Goal: Task Accomplishment & Management: Use online tool/utility

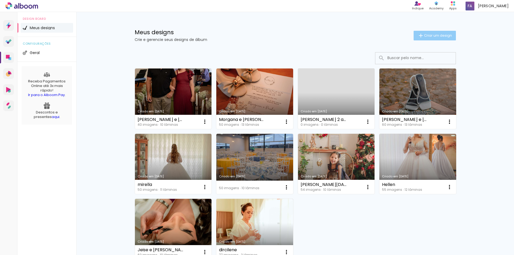
click at [424, 35] on span "Criar um design" at bounding box center [438, 35] width 28 height 3
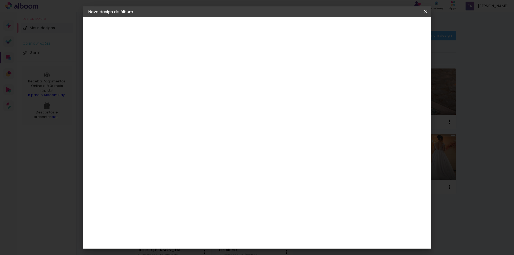
click at [176, 75] on input at bounding box center [176, 72] width 0 height 8
type input "marilene"
type paper-input "marilene"
click at [231, 32] on paper-button "Avançar" at bounding box center [218, 28] width 26 height 9
click at [167, 89] on div at bounding box center [190, 89] width 54 height 1
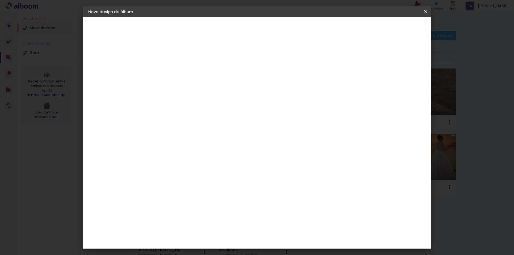
type input "in"
type paper-input "in"
click at [193, 171] on paper-item "Inove" at bounding box center [186, 169] width 50 height 12
click at [265, 32] on paper-button "Avançar" at bounding box center [251, 28] width 26 height 9
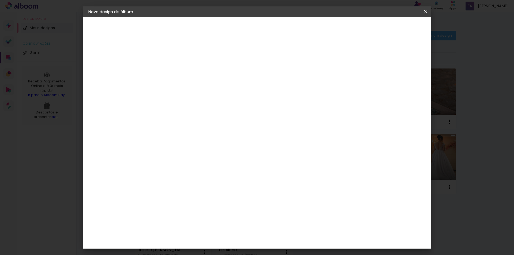
click at [212, 145] on span "30 × 30" at bounding box center [199, 150] width 25 height 11
click at [263, 29] on paper-button "Avançar" at bounding box center [250, 28] width 26 height 9
click at [362, 58] on div at bounding box center [359, 57] width 5 height 5
type paper-checkbox "on"
click at [398, 25] on paper-button "Iniciar design" at bounding box center [380, 28] width 35 height 9
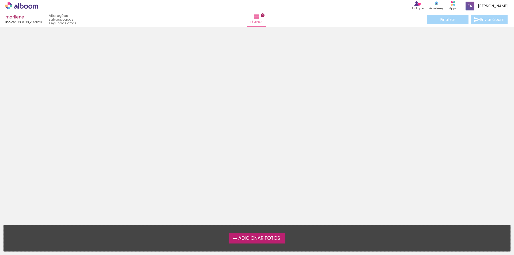
click at [259, 241] on span "Adicionar Fotos" at bounding box center [259, 238] width 42 height 5
click at [0, 0] on input "file" at bounding box center [0, 0] width 0 height 0
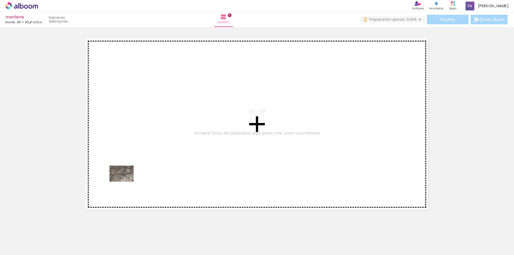
drag, startPoint x: 55, startPoint y: 240, endPoint x: 126, endPoint y: 182, distance: 91.3
click at [126, 182] on quentale-workspace at bounding box center [257, 127] width 514 height 255
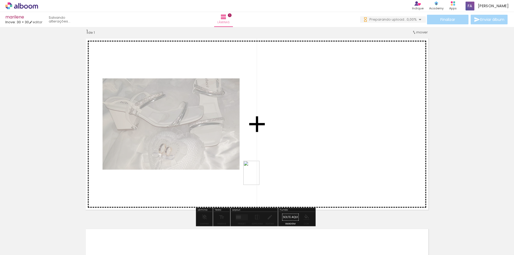
drag, startPoint x: 80, startPoint y: 238, endPoint x: 264, endPoint y: 173, distance: 195.3
click at [264, 173] on quentale-workspace at bounding box center [257, 127] width 514 height 255
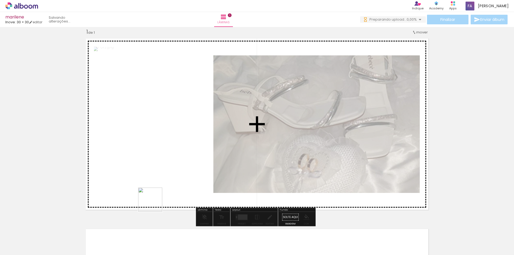
drag, startPoint x: 109, startPoint y: 245, endPoint x: 182, endPoint y: 195, distance: 88.6
click at [182, 184] on quentale-workspace at bounding box center [257, 127] width 514 height 255
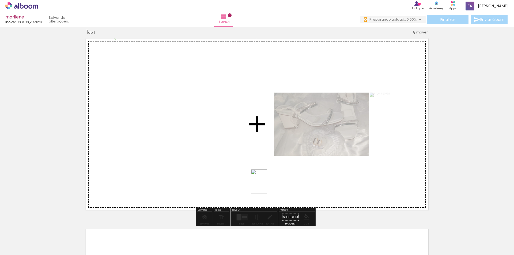
drag, startPoint x: 144, startPoint y: 246, endPoint x: 267, endPoint y: 186, distance: 137.3
click at [267, 186] on quentale-workspace at bounding box center [257, 127] width 514 height 255
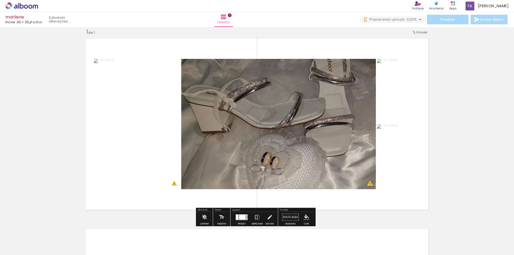
click at [185, 238] on quentale-thumb at bounding box center [174, 237] width 30 height 31
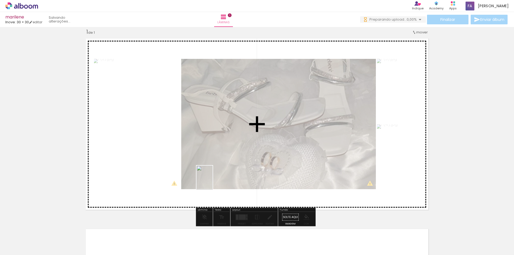
drag, startPoint x: 185, startPoint y: 238, endPoint x: 213, endPoint y: 182, distance: 63.0
click at [213, 182] on quentale-workspace at bounding box center [257, 127] width 514 height 255
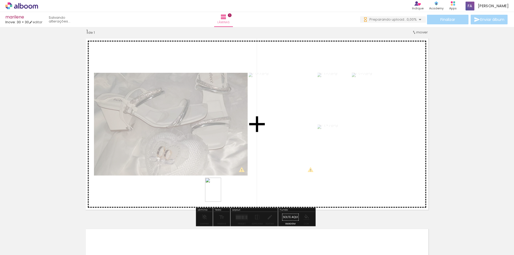
drag, startPoint x: 211, startPoint y: 240, endPoint x: 221, endPoint y: 194, distance: 46.6
click at [221, 194] on quentale-workspace at bounding box center [257, 127] width 514 height 255
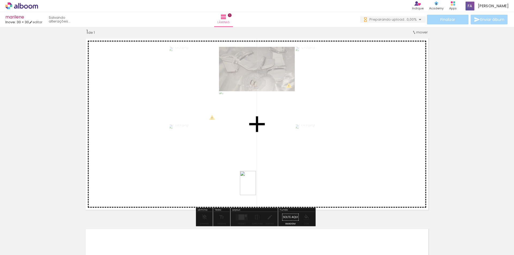
drag, startPoint x: 244, startPoint y: 219, endPoint x: 256, endPoint y: 187, distance: 33.6
click at [256, 187] on quentale-workspace at bounding box center [257, 127] width 514 height 255
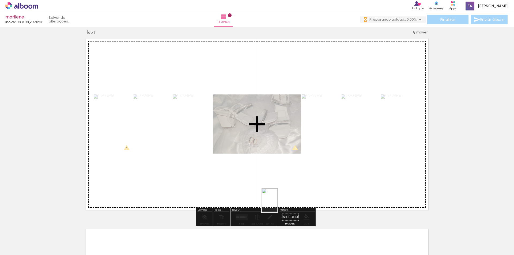
drag, startPoint x: 274, startPoint y: 249, endPoint x: 281, endPoint y: 192, distance: 57.8
click at [281, 192] on quentale-workspace at bounding box center [257, 127] width 514 height 255
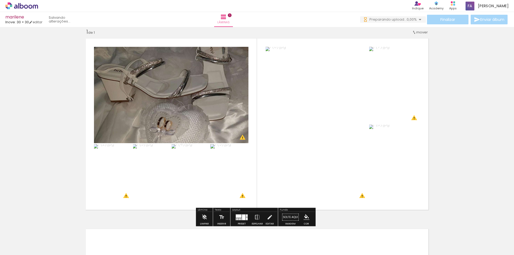
click at [242, 215] on div at bounding box center [243, 218] width 3 height 6
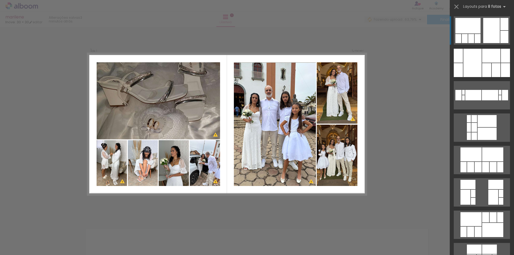
scroll to position [0, 136]
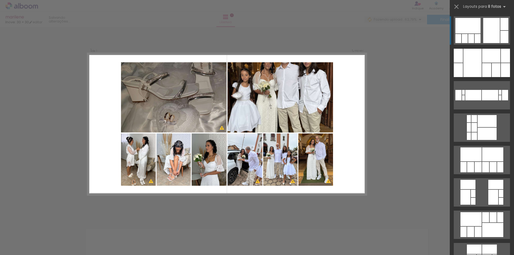
click at [404, 164] on div "Confirmar Cancelar" at bounding box center [257, 217] width 514 height 394
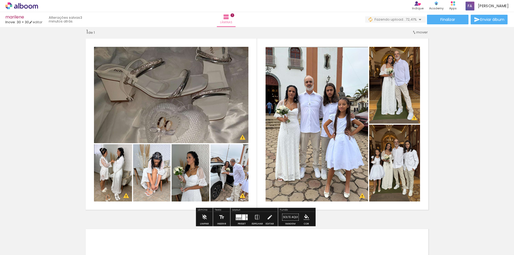
click at [322, 155] on quentale-photo at bounding box center [317, 124] width 103 height 155
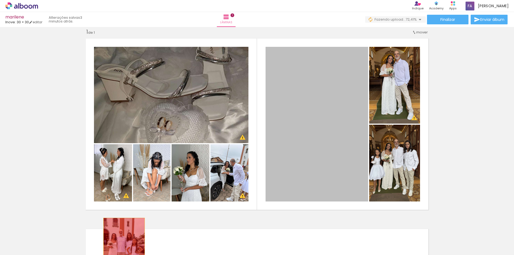
drag, startPoint x: 322, startPoint y: 155, endPoint x: 120, endPoint y: 232, distance: 216.0
click at [119, 241] on quentale-workspace at bounding box center [257, 127] width 514 height 255
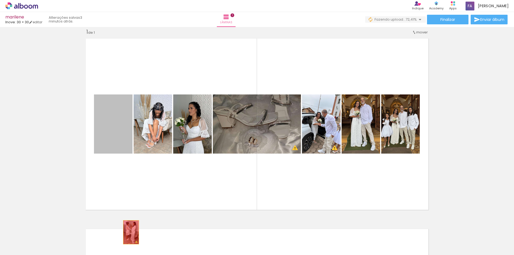
drag, startPoint x: 110, startPoint y: 131, endPoint x: 129, endPoint y: 233, distance: 103.7
click at [129, 233] on quentale-workspace at bounding box center [257, 127] width 514 height 255
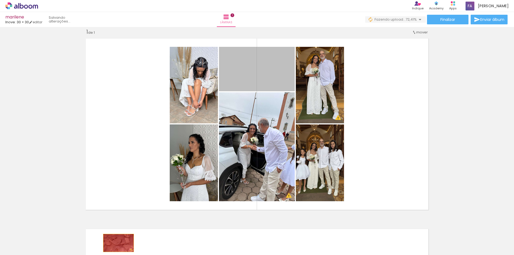
drag, startPoint x: 237, startPoint y: 72, endPoint x: 117, endPoint y: 243, distance: 209.1
click at [117, 243] on quentale-workspace at bounding box center [257, 127] width 514 height 255
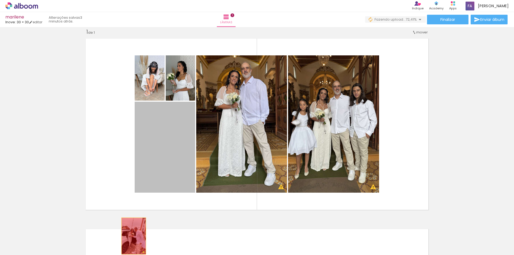
drag, startPoint x: 177, startPoint y: 163, endPoint x: 132, endPoint y: 236, distance: 86.1
click at [132, 236] on quentale-workspace at bounding box center [257, 127] width 514 height 255
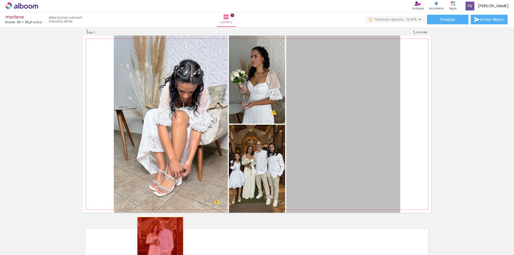
drag, startPoint x: 361, startPoint y: 139, endPoint x: 159, endPoint y: 252, distance: 231.7
click at [158, 253] on quentale-workspace at bounding box center [257, 127] width 514 height 255
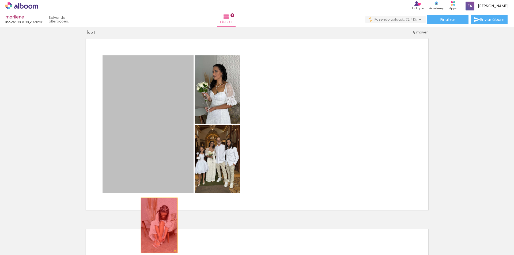
drag, startPoint x: 161, startPoint y: 148, endPoint x: 158, endPoint y: 229, distance: 81.0
click at [158, 229] on quentale-workspace at bounding box center [257, 127] width 514 height 255
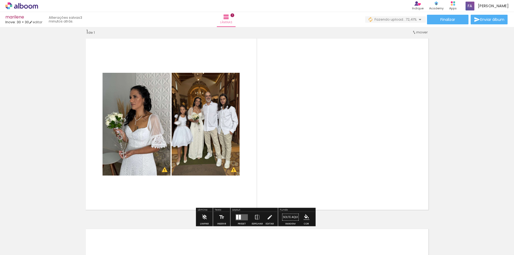
click at [149, 149] on quentale-photo at bounding box center [137, 124] width 68 height 103
drag, startPoint x: 176, startPoint y: 223, endPoint x: 291, endPoint y: 156, distance: 133.0
click at [291, 156] on quentale-workspace at bounding box center [257, 127] width 514 height 255
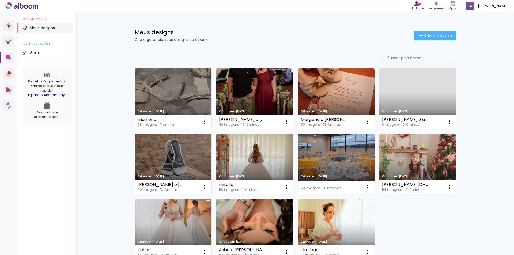
click at [174, 117] on div "marilene 58 imagens ∙ 1 lâmina Abrir Fazer uma cópia Excluir" at bounding box center [173, 122] width 77 height 14
click at [175, 107] on link "Criado em [DATE]" at bounding box center [173, 99] width 77 height 61
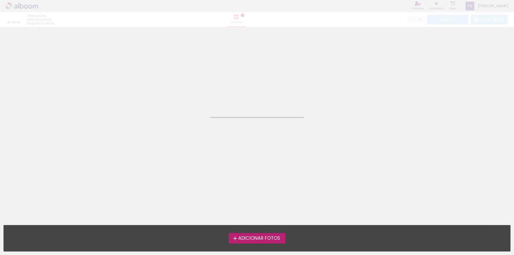
click at [175, 107] on neon-animated-pages "Confirmar Cancelar" at bounding box center [257, 141] width 514 height 228
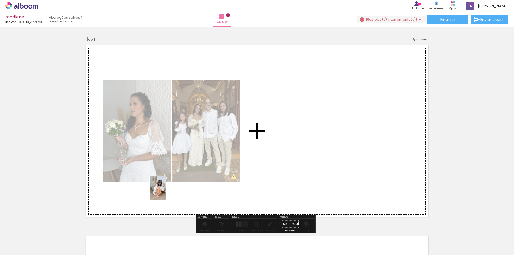
drag, startPoint x: 115, startPoint y: 234, endPoint x: 166, endPoint y: 193, distance: 66.1
click at [166, 193] on quentale-workspace at bounding box center [257, 127] width 514 height 255
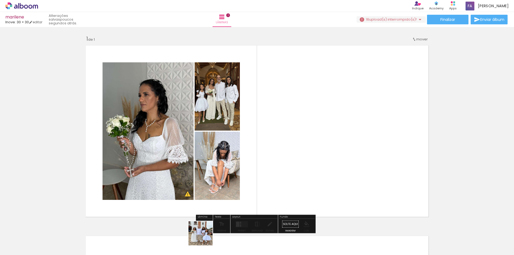
click at [205, 238] on div at bounding box center [204, 237] width 18 height 27
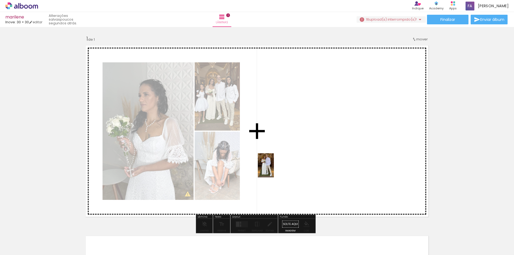
drag, startPoint x: 245, startPoint y: 241, endPoint x: 274, endPoint y: 170, distance: 77.5
click at [274, 170] on quentale-workspace at bounding box center [257, 127] width 514 height 255
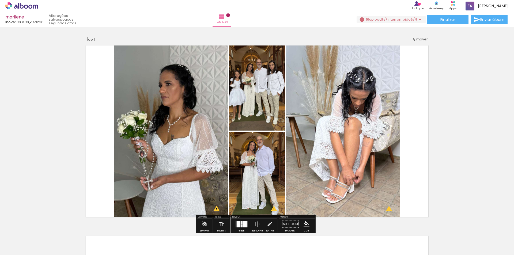
click at [464, 147] on div "Inserir lâmina 1 de 1 O Designbox precisará aumentar a sua imagem em 313% para …" at bounding box center [257, 220] width 514 height 382
click at [443, 158] on div "Inserir lâmina 1 de 1 O Designbox precisará aumentar a sua imagem em 313% para …" at bounding box center [257, 220] width 514 height 382
click at [249, 218] on div "Layout" at bounding box center [254, 217] width 46 height 3
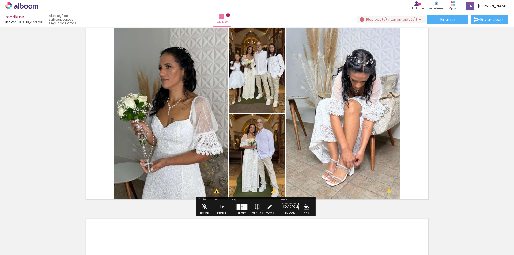
scroll to position [27, 0]
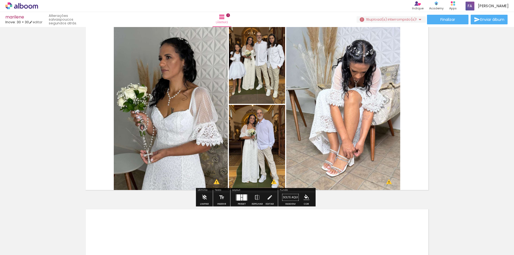
click at [241, 200] on div at bounding box center [242, 199] width 2 height 3
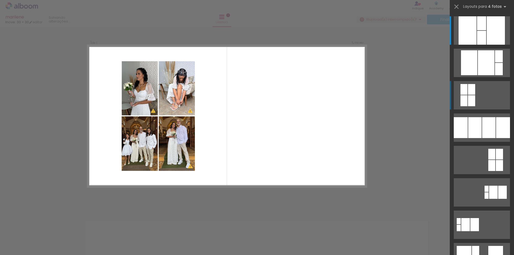
scroll to position [7, 0]
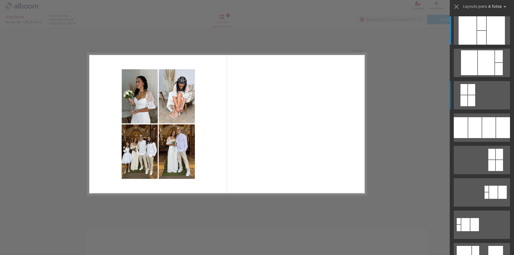
click at [462, 45] on quentale-layouter at bounding box center [482, 30] width 56 height 28
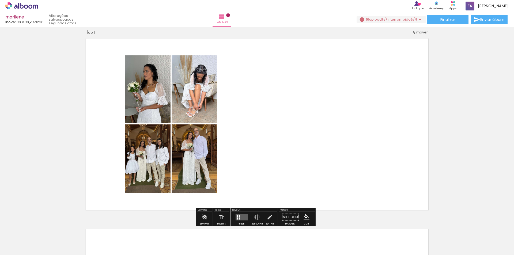
click at [255, 218] on iron-icon at bounding box center [258, 217] width 6 height 11
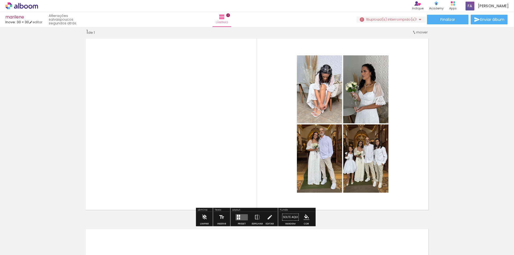
click at [448, 126] on div "Inserir lâmina 1 de 1" at bounding box center [257, 213] width 514 height 382
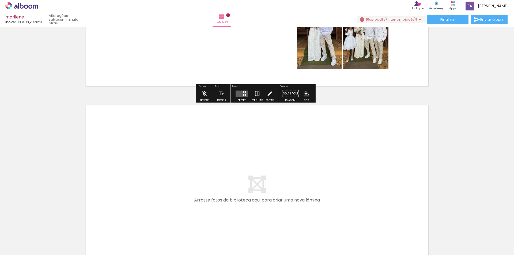
scroll to position [134, 0]
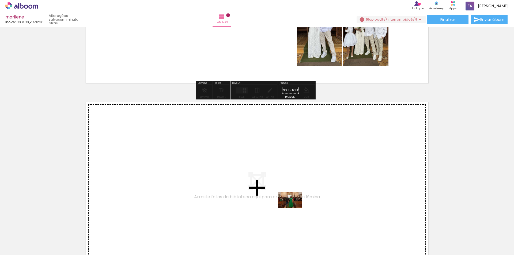
drag, startPoint x: 289, startPoint y: 238, endPoint x: 294, endPoint y: 208, distance: 30.8
click at [294, 208] on quentale-workspace at bounding box center [257, 127] width 514 height 255
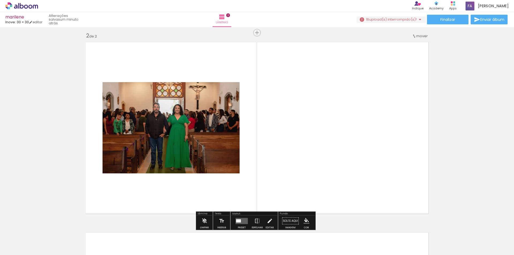
scroll to position [198, 0]
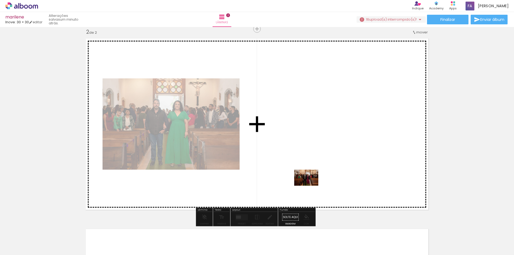
drag, startPoint x: 327, startPoint y: 237, endPoint x: 309, endPoint y: 180, distance: 59.7
click at [309, 180] on quentale-workspace at bounding box center [257, 127] width 514 height 255
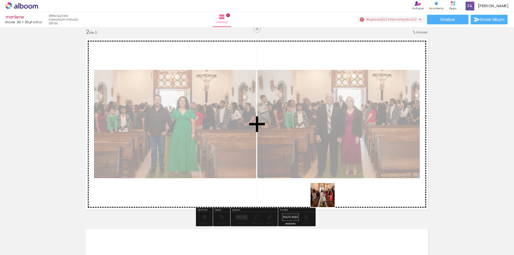
drag, startPoint x: 357, startPoint y: 240, endPoint x: 326, endPoint y: 196, distance: 53.9
click at [326, 196] on quentale-workspace at bounding box center [257, 127] width 514 height 255
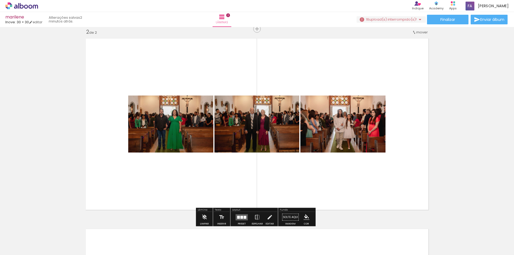
scroll to position [0, 17]
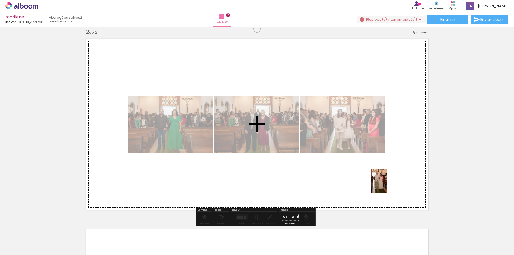
drag, startPoint x: 370, startPoint y: 237, endPoint x: 387, endPoint y: 185, distance: 54.7
click at [387, 185] on quentale-workspace at bounding box center [257, 127] width 514 height 255
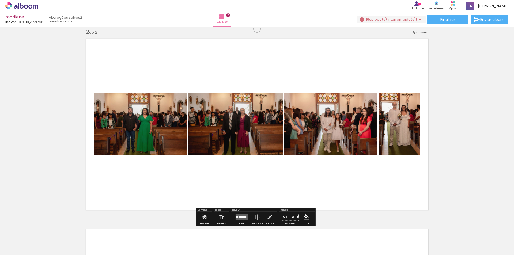
click at [241, 219] on quentale-layouter at bounding box center [242, 217] width 12 height 6
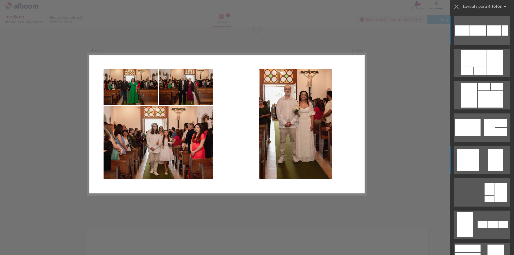
click at [473, 36] on div at bounding box center [478, 30] width 16 height 10
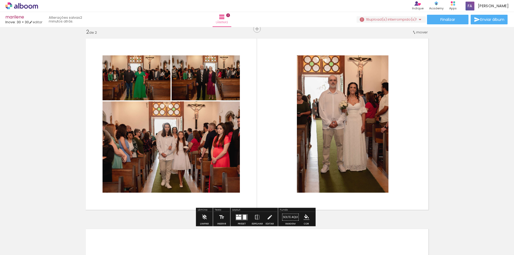
click at [240, 216] on quentale-layouter at bounding box center [242, 217] width 12 height 6
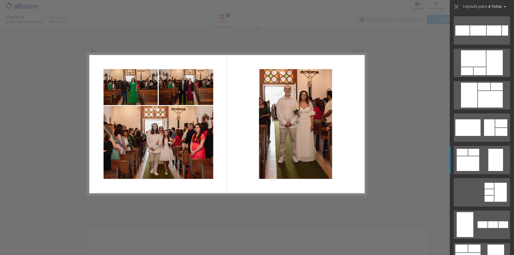
scroll to position [130, 0]
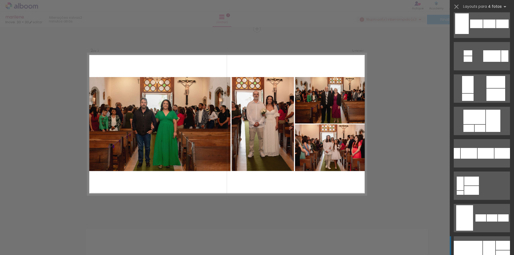
scroll to position [210, 0]
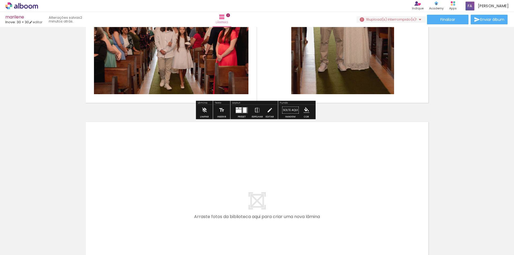
scroll to position [358, 0]
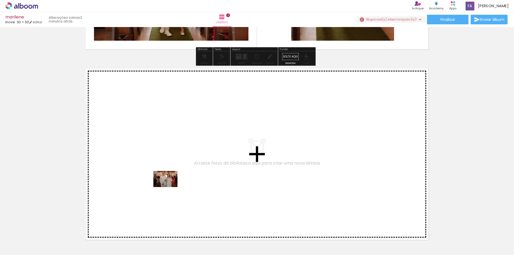
drag, startPoint x: 156, startPoint y: 239, endPoint x: 170, endPoint y: 187, distance: 53.7
click at [170, 187] on quentale-workspace at bounding box center [257, 127] width 514 height 255
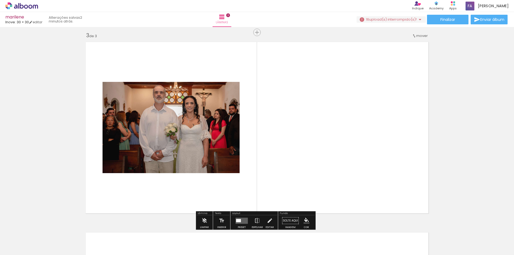
scroll to position [388, 0]
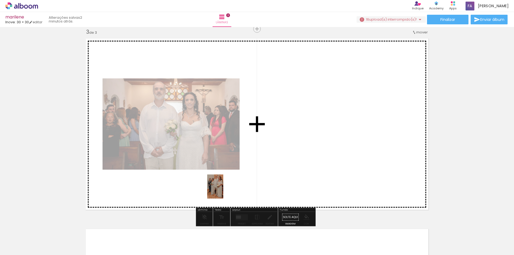
drag, startPoint x: 188, startPoint y: 238, endPoint x: 224, endPoint y: 190, distance: 59.8
click at [224, 190] on quentale-workspace at bounding box center [257, 127] width 514 height 255
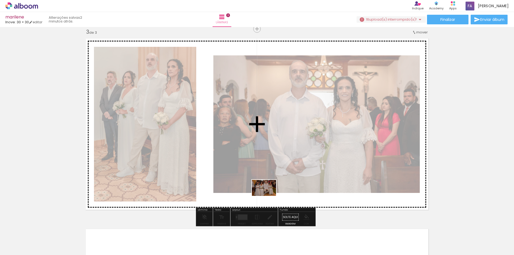
drag, startPoint x: 218, startPoint y: 241, endPoint x: 268, endPoint y: 196, distance: 67.6
click at [268, 196] on quentale-workspace at bounding box center [257, 127] width 514 height 255
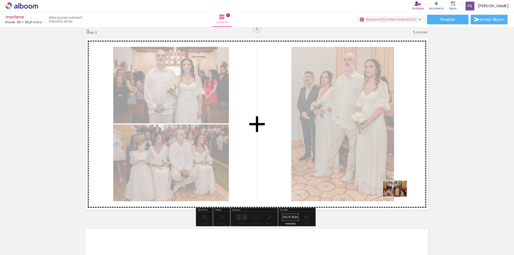
drag, startPoint x: 372, startPoint y: 241, endPoint x: 399, endPoint y: 196, distance: 52.3
click at [399, 196] on quentale-workspace at bounding box center [257, 127] width 514 height 255
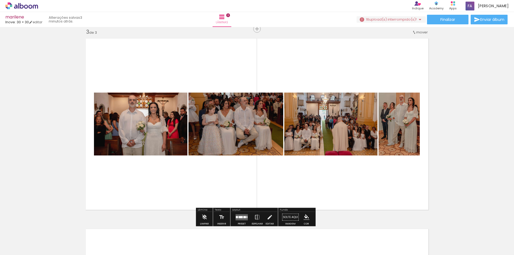
click at [242, 218] on quentale-layouter at bounding box center [242, 217] width 12 height 6
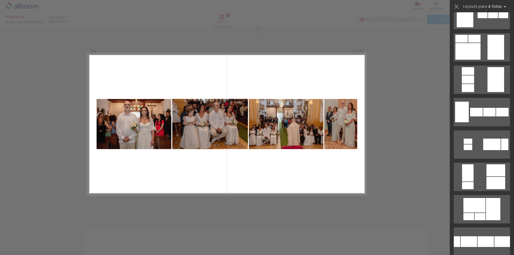
scroll to position [0, 0]
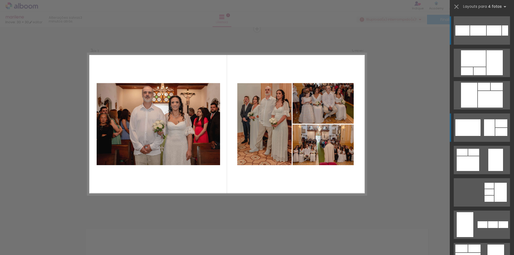
click at [479, 45] on quentale-layouter at bounding box center [482, 30] width 56 height 28
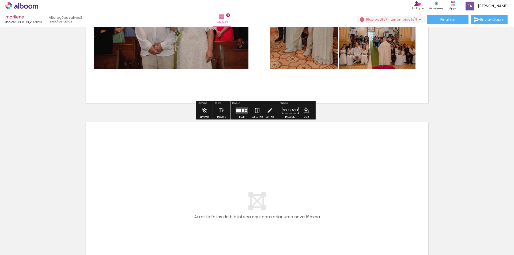
scroll to position [496, 0]
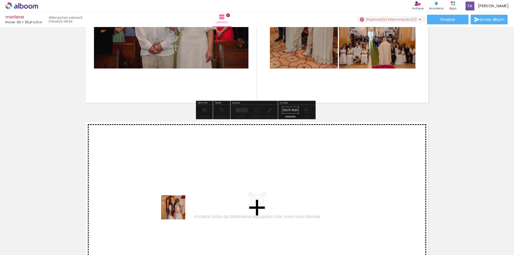
drag, startPoint x: 168, startPoint y: 241, endPoint x: 181, endPoint y: 196, distance: 46.6
click at [181, 196] on quentale-workspace at bounding box center [257, 127] width 514 height 255
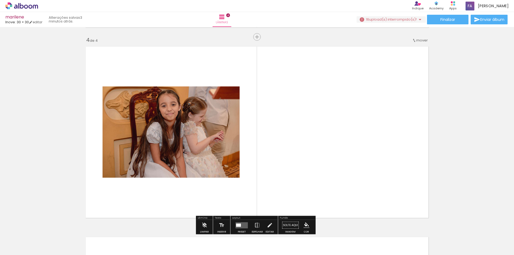
scroll to position [579, 0]
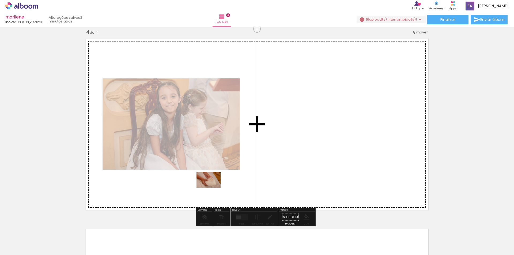
drag, startPoint x: 190, startPoint y: 238, endPoint x: 213, endPoint y: 188, distance: 55.4
click at [213, 188] on quentale-workspace at bounding box center [257, 127] width 514 height 255
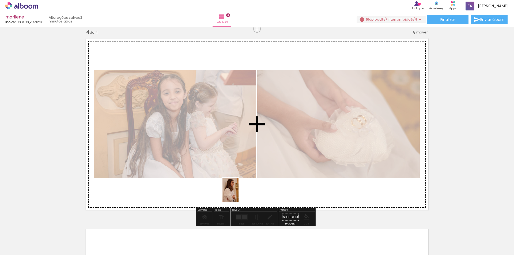
drag, startPoint x: 218, startPoint y: 242, endPoint x: 239, endPoint y: 193, distance: 53.0
click at [239, 193] on quentale-workspace at bounding box center [257, 127] width 514 height 255
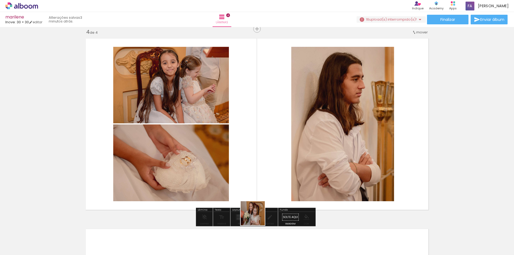
drag, startPoint x: 256, startPoint y: 229, endPoint x: 257, endPoint y: 192, distance: 36.7
click at [257, 192] on quentale-workspace at bounding box center [257, 127] width 514 height 255
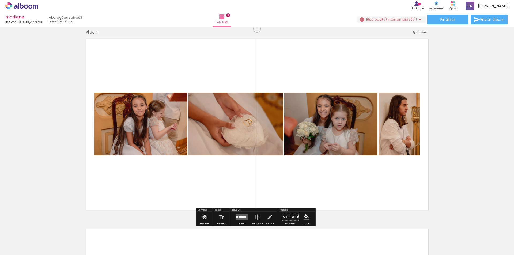
click at [244, 218] on div at bounding box center [245, 217] width 3 height 2
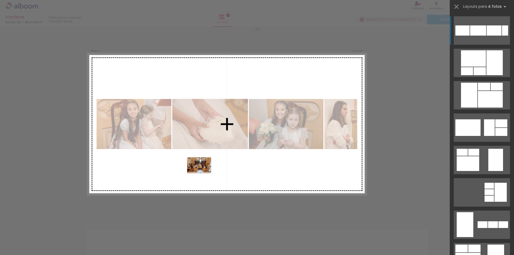
drag, startPoint x: 281, startPoint y: 225, endPoint x: 203, endPoint y: 174, distance: 92.4
click at [203, 174] on quentale-workspace at bounding box center [257, 127] width 514 height 255
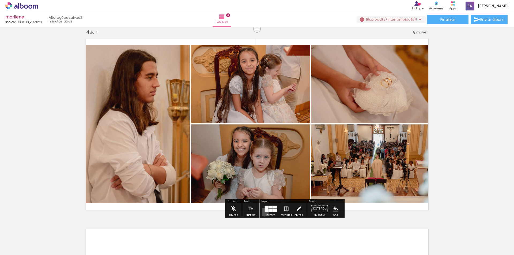
click at [264, 212] on div at bounding box center [271, 209] width 14 height 11
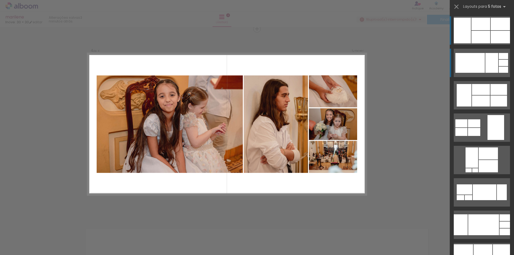
click at [484, 30] on div at bounding box center [481, 24] width 19 height 13
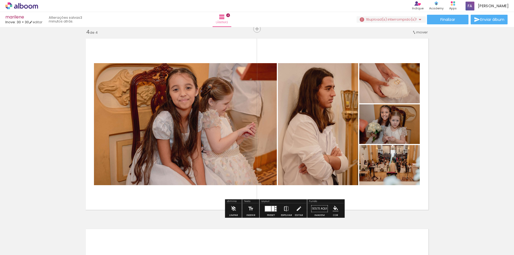
click at [284, 209] on iron-icon at bounding box center [287, 209] width 6 height 11
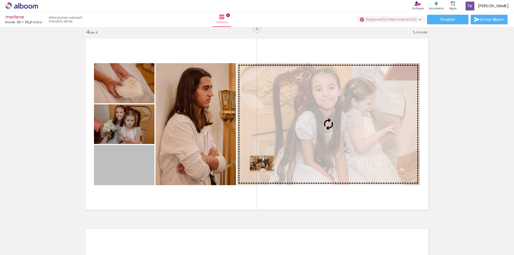
drag, startPoint x: 128, startPoint y: 182, endPoint x: 260, endPoint y: 164, distance: 133.6
click at [0, 0] on slot at bounding box center [0, 0] width 0 height 0
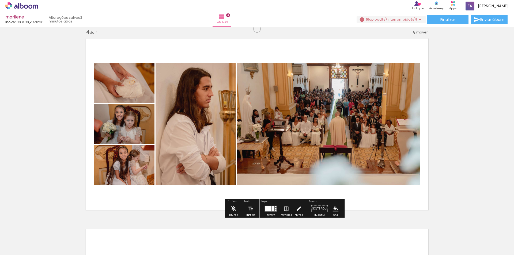
click at [265, 213] on div at bounding box center [271, 209] width 14 height 11
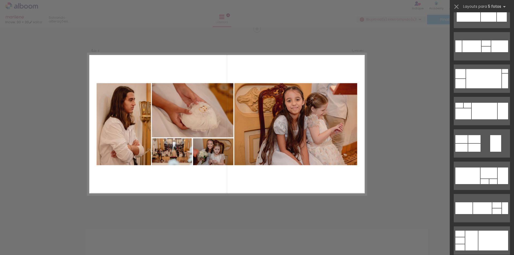
scroll to position [975, 0]
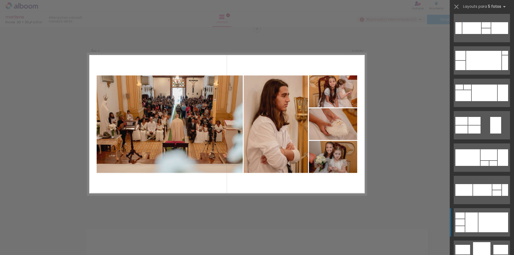
click at [480, 226] on div at bounding box center [494, 223] width 30 height 20
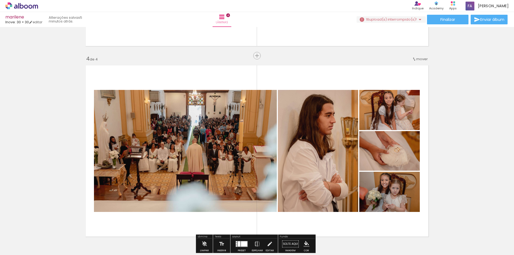
scroll to position [579, 0]
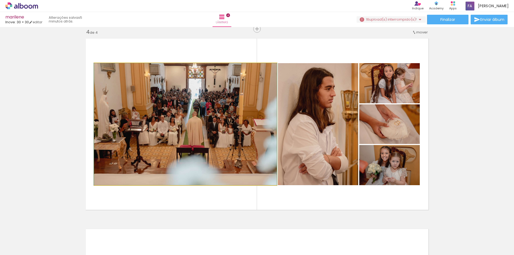
click at [229, 151] on quentale-photo at bounding box center [185, 124] width 183 height 122
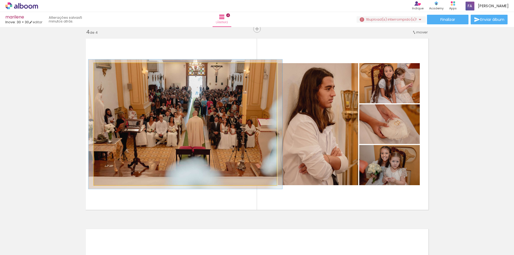
click at [105, 70] on div at bounding box center [107, 68] width 5 height 5
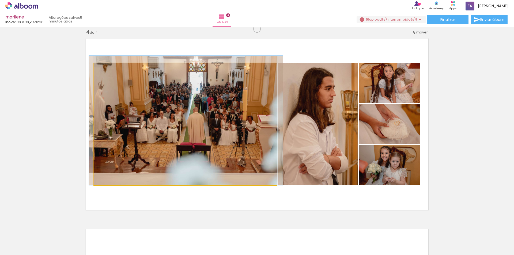
drag, startPoint x: 134, startPoint y: 104, endPoint x: 135, endPoint y: 94, distance: 9.6
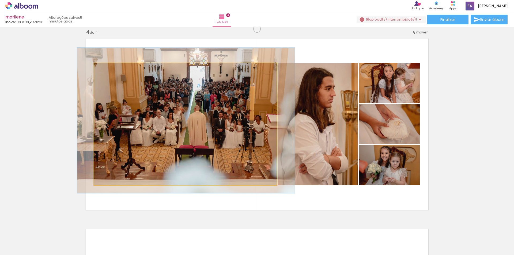
drag, startPoint x: 107, startPoint y: 70, endPoint x: 109, endPoint y: 70, distance: 2.7
click at [109, 70] on div at bounding box center [110, 68] width 5 height 5
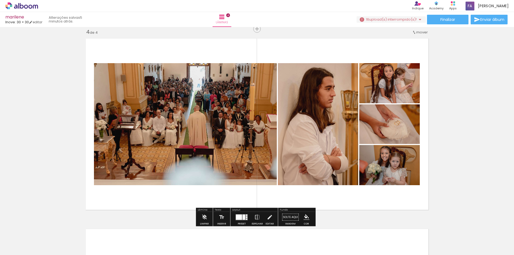
click at [185, 115] on quentale-photo at bounding box center [185, 124] width 183 height 122
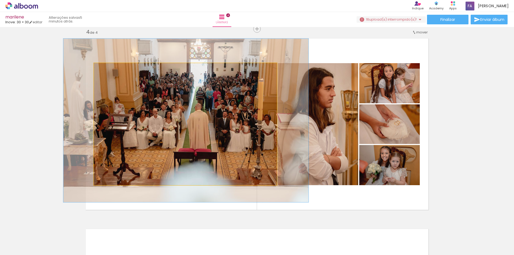
drag, startPoint x: 110, startPoint y: 72, endPoint x: 113, endPoint y: 72, distance: 3.3
type paper-slider "134"
click at [113, 72] on div at bounding box center [114, 69] width 9 height 9
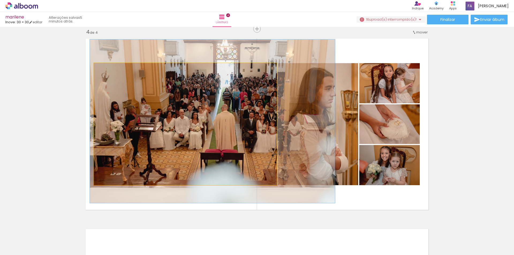
drag, startPoint x: 178, startPoint y: 141, endPoint x: 183, endPoint y: 141, distance: 5.6
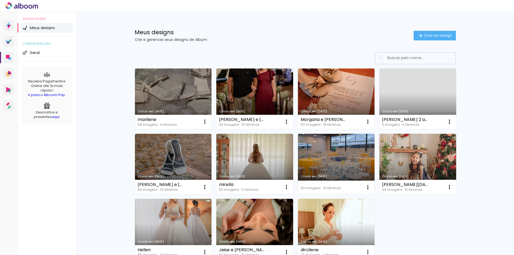
click at [186, 88] on link "Criado em [DATE]" at bounding box center [173, 99] width 77 height 61
click at [0, 0] on neon-animated-pages "Confirmar Cancelar" at bounding box center [0, 0] width 0 height 0
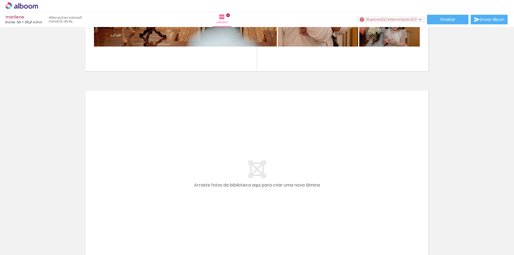
scroll to position [723, 0]
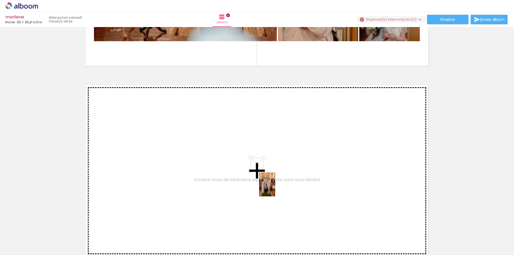
drag, startPoint x: 267, startPoint y: 225, endPoint x: 275, endPoint y: 189, distance: 37.8
click at [275, 189] on quentale-workspace at bounding box center [257, 127] width 514 height 255
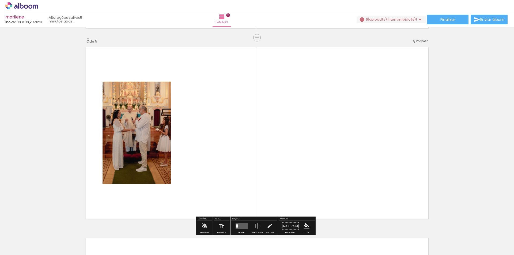
scroll to position [770, 0]
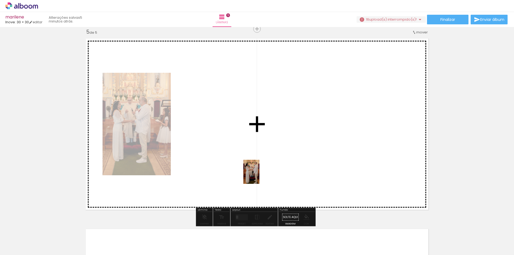
drag, startPoint x: 296, startPoint y: 230, endPoint x: 260, endPoint y: 176, distance: 65.0
click at [260, 176] on quentale-workspace at bounding box center [257, 127] width 514 height 255
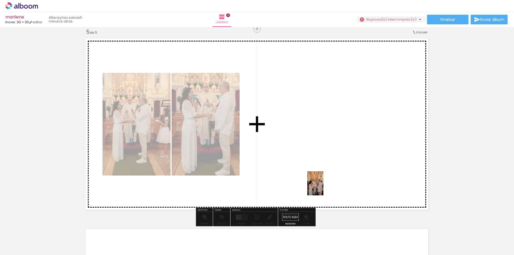
drag, startPoint x: 332, startPoint y: 233, endPoint x: 324, endPoint y: 188, distance: 46.3
click at [324, 188] on quentale-workspace at bounding box center [257, 127] width 514 height 255
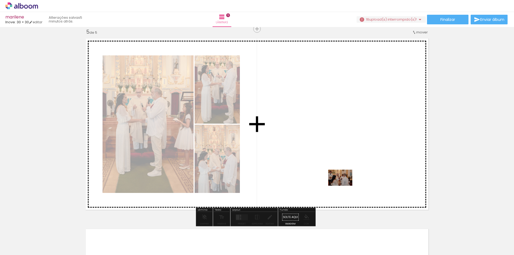
drag, startPoint x: 353, startPoint y: 238, endPoint x: 345, endPoint y: 186, distance: 53.0
click at [345, 186] on quentale-workspace at bounding box center [257, 127] width 514 height 255
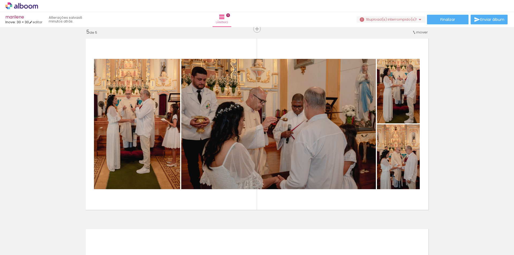
scroll to position [0, 555]
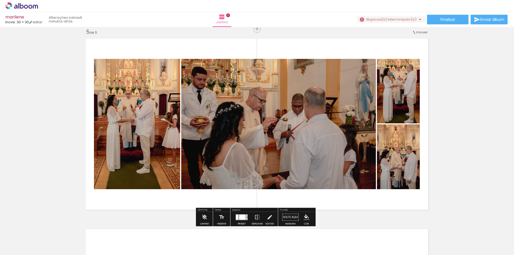
click at [239, 215] on div at bounding box center [242, 217] width 7 height 5
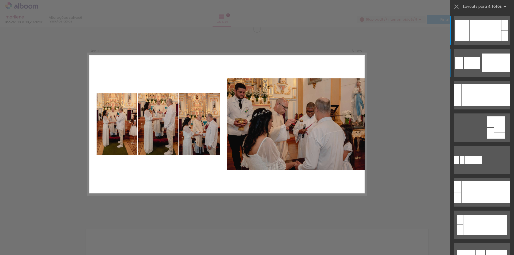
click at [483, 59] on div at bounding box center [496, 63] width 28 height 18
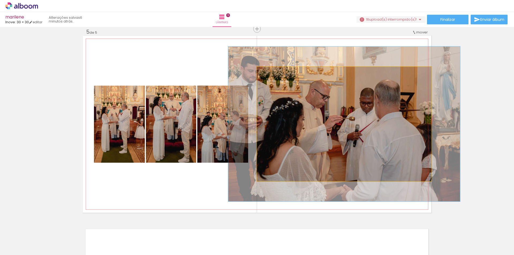
drag, startPoint x: 269, startPoint y: 73, endPoint x: 275, endPoint y: 74, distance: 6.3
click at [275, 74] on div at bounding box center [276, 72] width 5 height 5
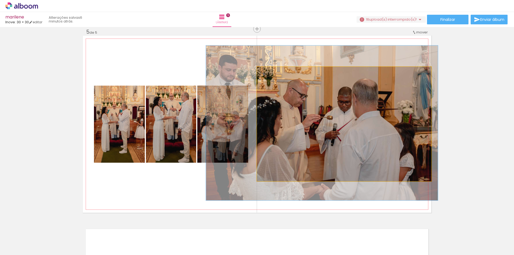
drag, startPoint x: 365, startPoint y: 128, endPoint x: 343, endPoint y: 126, distance: 22.3
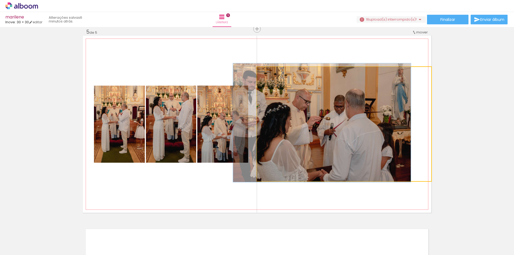
drag, startPoint x: 274, startPoint y: 74, endPoint x: 267, endPoint y: 75, distance: 6.6
click at [267, 75] on div at bounding box center [270, 72] width 9 height 9
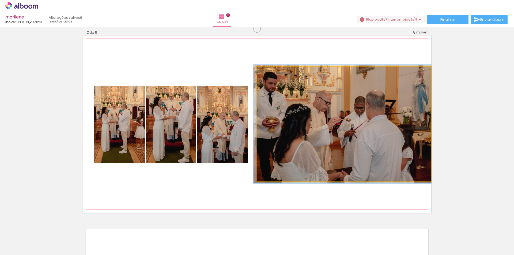
drag, startPoint x: 345, startPoint y: 121, endPoint x: 338, endPoint y: 123, distance: 7.6
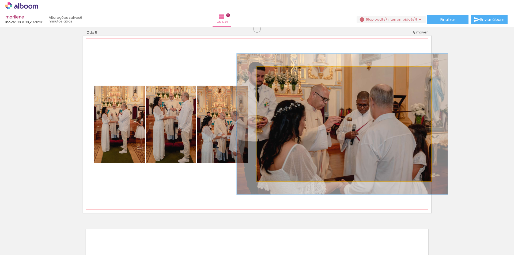
drag, startPoint x: 268, startPoint y: 74, endPoint x: 272, endPoint y: 74, distance: 4.1
click at [272, 74] on div at bounding box center [274, 72] width 5 height 5
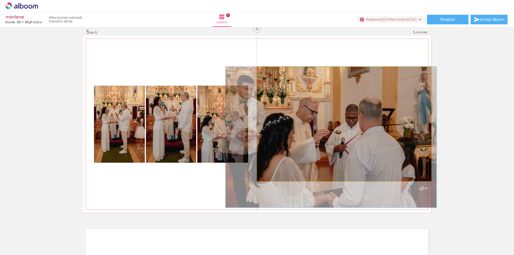
drag, startPoint x: 367, startPoint y: 119, endPoint x: 356, endPoint y: 133, distance: 17.7
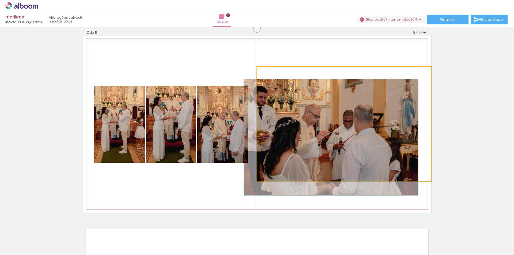
drag, startPoint x: 272, startPoint y: 73, endPoint x: 264, endPoint y: 74, distance: 8.4
type paper-slider "100"
click at [266, 74] on div at bounding box center [270, 72] width 9 height 9
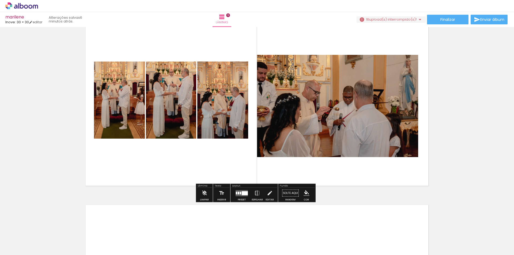
scroll to position [850, 0]
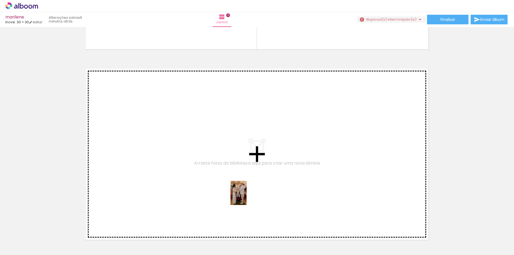
drag, startPoint x: 245, startPoint y: 234, endPoint x: 247, endPoint y: 197, distance: 37.3
click at [247, 197] on quentale-workspace at bounding box center [257, 127] width 514 height 255
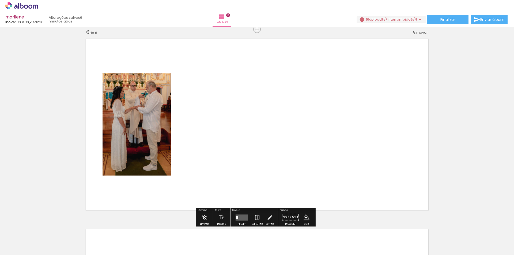
scroll to position [961, 0]
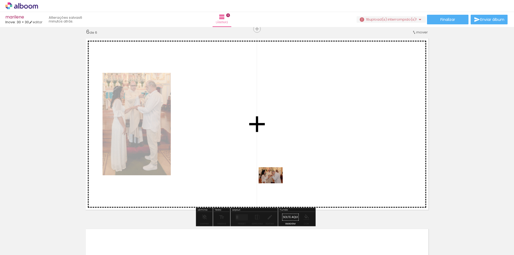
drag, startPoint x: 280, startPoint y: 230, endPoint x: 275, endPoint y: 184, distance: 46.7
click at [275, 184] on quentale-workspace at bounding box center [257, 127] width 514 height 255
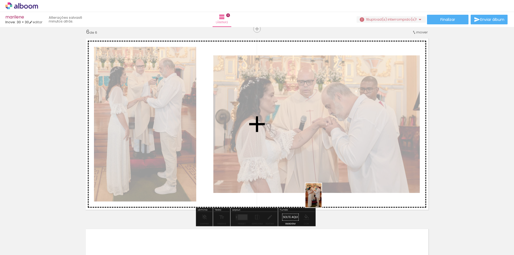
drag, startPoint x: 314, startPoint y: 238, endPoint x: 322, endPoint y: 200, distance: 39.1
click at [322, 200] on quentale-workspace at bounding box center [257, 127] width 514 height 255
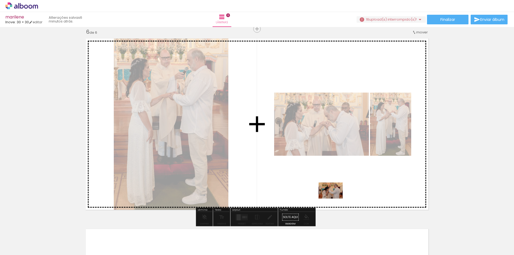
drag, startPoint x: 336, startPoint y: 235, endPoint x: 336, endPoint y: 199, distance: 36.2
click at [335, 195] on quentale-workspace at bounding box center [257, 127] width 514 height 255
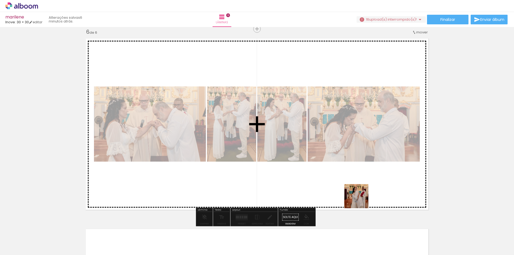
drag, startPoint x: 363, startPoint y: 235, endPoint x: 359, endPoint y: 191, distance: 44.1
click at [359, 190] on quentale-workspace at bounding box center [257, 127] width 514 height 255
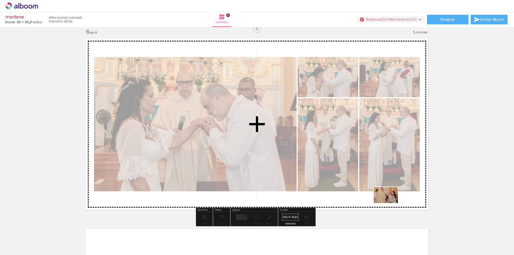
drag, startPoint x: 401, startPoint y: 241, endPoint x: 390, endPoint y: 203, distance: 39.7
click at [390, 203] on quentale-workspace at bounding box center [257, 127] width 514 height 255
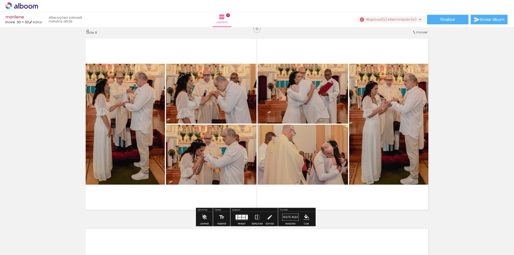
click at [245, 216] on quentale-layouter at bounding box center [242, 217] width 12 height 6
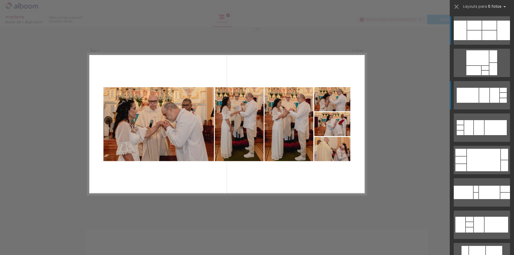
click at [477, 45] on quentale-layouter at bounding box center [482, 30] width 56 height 28
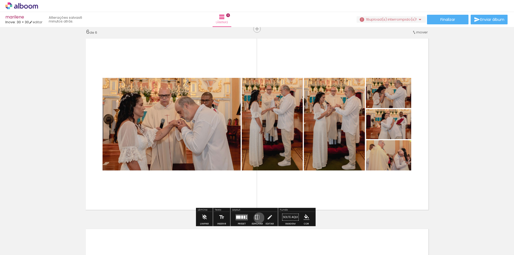
click at [258, 218] on iron-icon at bounding box center [258, 217] width 6 height 11
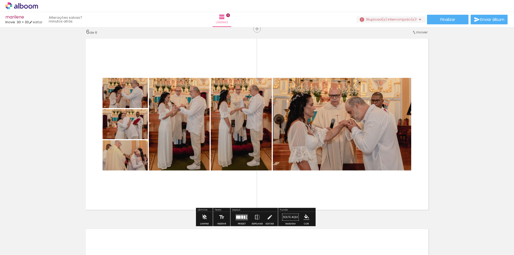
click at [241, 216] on div at bounding box center [242, 217] width 2 height 3
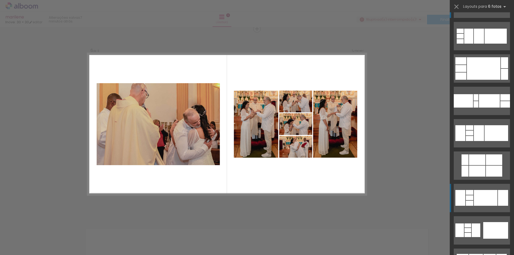
scroll to position [118, 0]
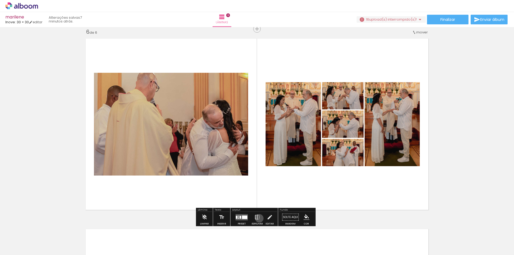
click at [258, 219] on iron-icon at bounding box center [258, 217] width 6 height 11
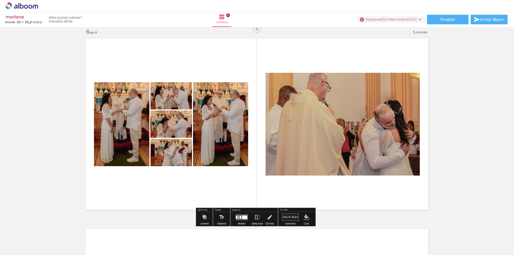
click at [236, 214] on div at bounding box center [242, 217] width 14 height 11
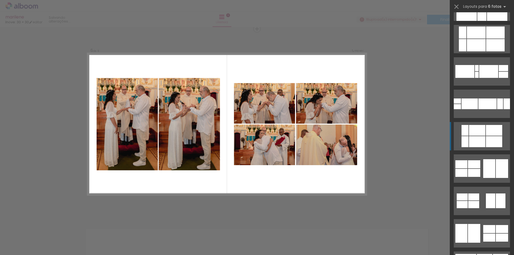
scroll to position [613, 0]
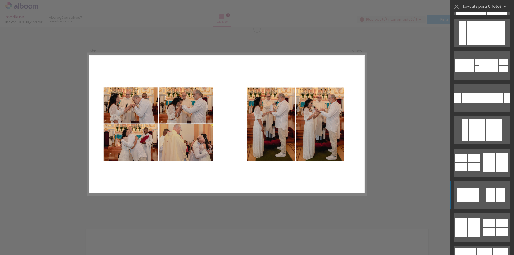
click at [478, 15] on quentale-layouter at bounding box center [482, 1] width 56 height 28
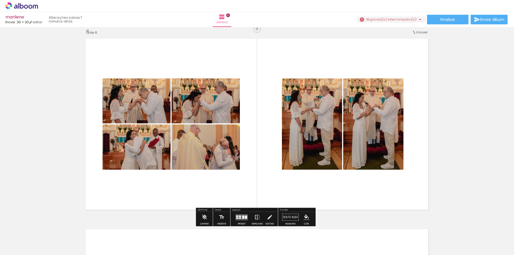
click at [255, 219] on iron-icon at bounding box center [258, 217] width 6 height 11
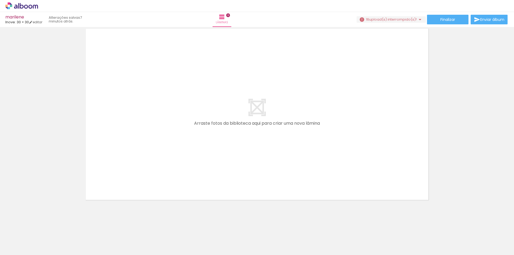
scroll to position [0, 798]
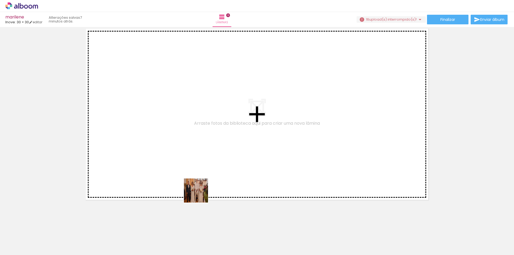
drag, startPoint x: 186, startPoint y: 240, endPoint x: 205, endPoint y: 178, distance: 63.9
click at [205, 178] on quentale-workspace at bounding box center [257, 127] width 514 height 255
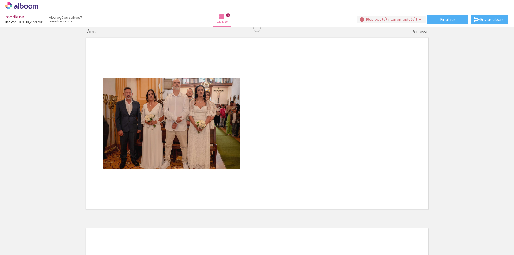
scroll to position [1151, 0]
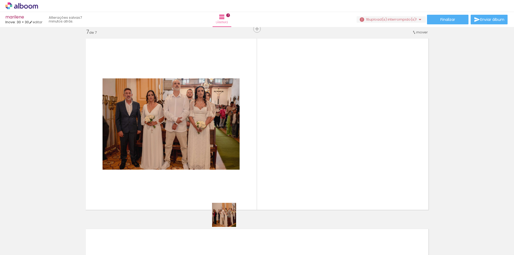
drag, startPoint x: 225, startPoint y: 229, endPoint x: 243, endPoint y: 193, distance: 40.7
click at [243, 193] on quentale-workspace at bounding box center [257, 127] width 514 height 255
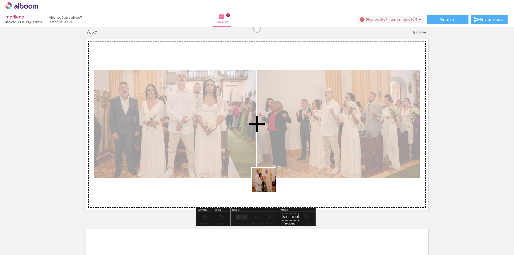
drag, startPoint x: 250, startPoint y: 233, endPoint x: 268, endPoint y: 183, distance: 53.2
click at [268, 183] on quentale-workspace at bounding box center [257, 127] width 514 height 255
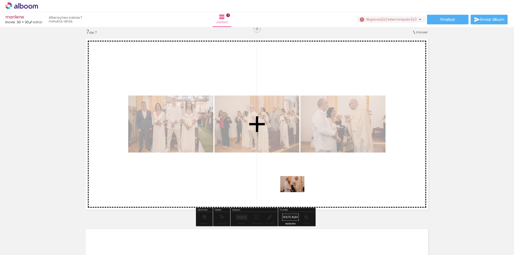
drag, startPoint x: 279, startPoint y: 243, endPoint x: 297, endPoint y: 192, distance: 53.9
click at [297, 192] on quentale-workspace at bounding box center [257, 127] width 514 height 255
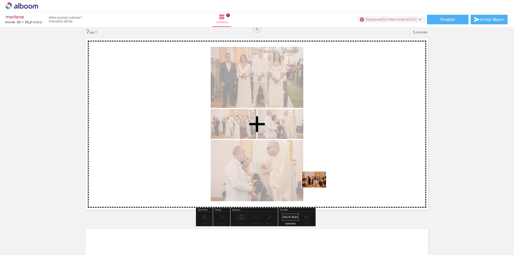
drag, startPoint x: 301, startPoint y: 235, endPoint x: 318, endPoint y: 188, distance: 50.6
click at [318, 188] on quentale-workspace at bounding box center [257, 127] width 514 height 255
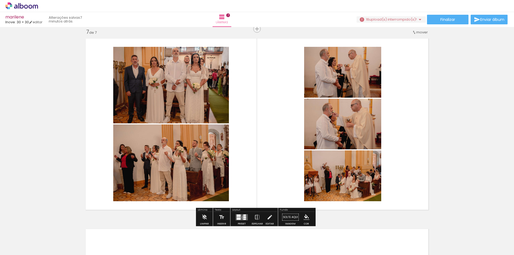
click at [244, 218] on div at bounding box center [245, 217] width 3 height 2
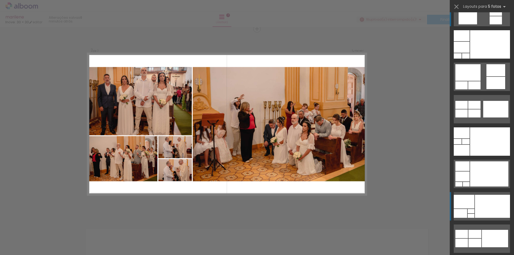
scroll to position [27, 0]
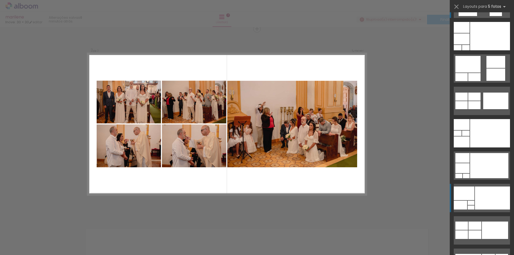
click at [469, 18] on quentale-layouter at bounding box center [482, 4] width 56 height 28
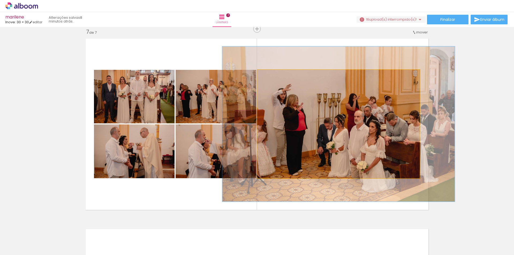
drag, startPoint x: 268, startPoint y: 77, endPoint x: 276, endPoint y: 78, distance: 8.1
click at [276, 78] on div at bounding box center [278, 75] width 9 height 9
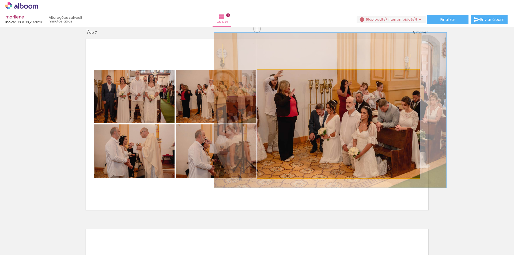
drag, startPoint x: 324, startPoint y: 134, endPoint x: 315, endPoint y: 120, distance: 16.2
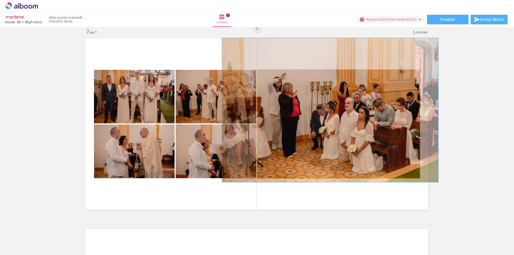
type paper-slider "133"
click at [276, 77] on div at bounding box center [277, 75] width 9 height 9
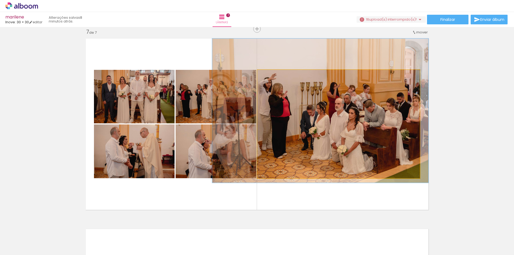
drag, startPoint x: 300, startPoint y: 111, endPoint x: 290, endPoint y: 112, distance: 9.9
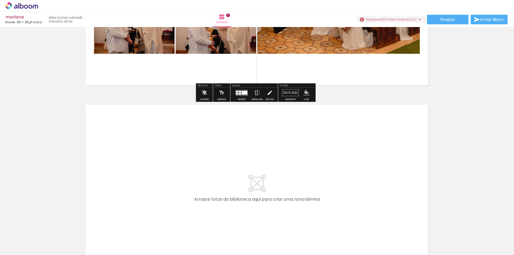
scroll to position [1285, 0]
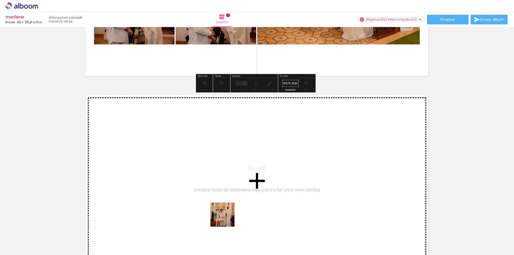
drag, startPoint x: 226, startPoint y: 230, endPoint x: 227, endPoint y: 198, distance: 31.9
click at [227, 198] on quentale-workspace at bounding box center [257, 127] width 514 height 255
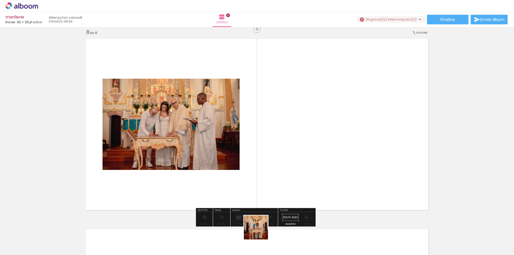
scroll to position [1342, 0]
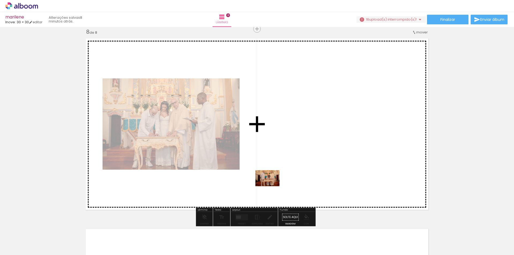
drag, startPoint x: 259, startPoint y: 239, endPoint x: 272, endPoint y: 186, distance: 53.8
click at [272, 186] on quentale-workspace at bounding box center [257, 127] width 514 height 255
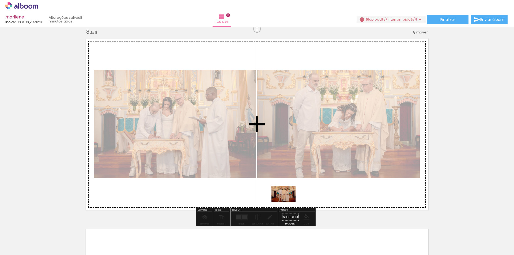
drag, startPoint x: 293, startPoint y: 238, endPoint x: 288, endPoint y: 202, distance: 36.3
click at [288, 202] on quentale-workspace at bounding box center [257, 127] width 514 height 255
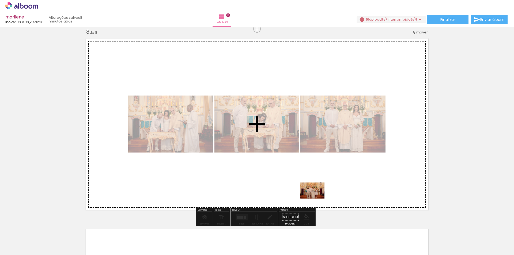
drag, startPoint x: 319, startPoint y: 236, endPoint x: 317, endPoint y: 199, distance: 37.6
click at [317, 199] on quentale-workspace at bounding box center [257, 127] width 514 height 255
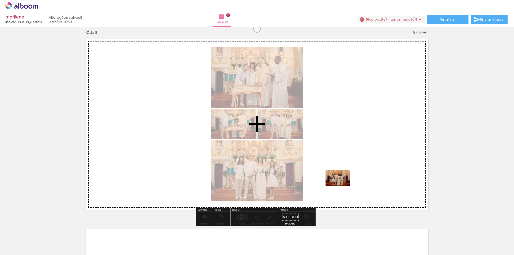
drag, startPoint x: 347, startPoint y: 243, endPoint x: 342, endPoint y: 184, distance: 59.7
click at [342, 184] on quentale-workspace at bounding box center [257, 127] width 514 height 255
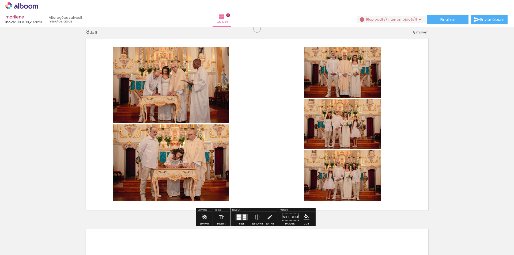
click at [241, 213] on div at bounding box center [242, 217] width 14 height 11
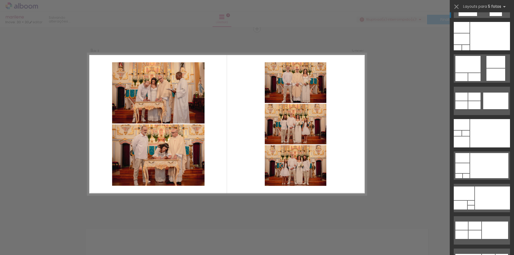
scroll to position [0, 0]
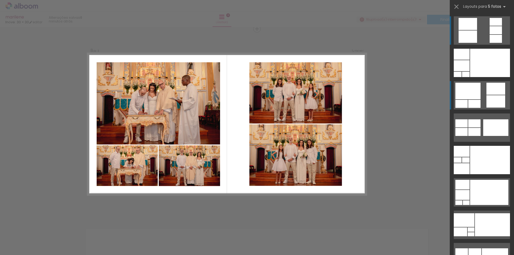
click at [469, 30] on div at bounding box center [468, 24] width 18 height 12
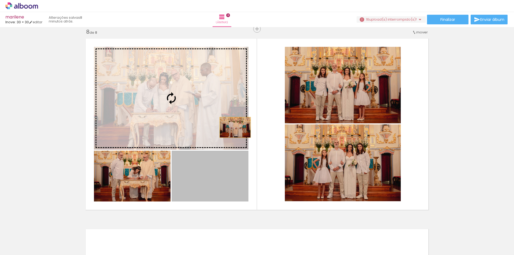
drag, startPoint x: 234, startPoint y: 172, endPoint x: 233, endPoint y: 128, distance: 44.7
click at [0, 0] on slot at bounding box center [0, 0] width 0 height 0
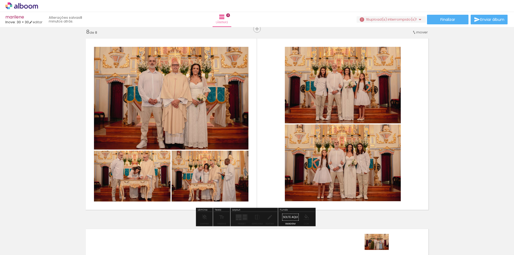
drag, startPoint x: 373, startPoint y: 250, endPoint x: 381, endPoint y: 250, distance: 8.3
click at [381, 250] on quentale-thumb at bounding box center [377, 237] width 30 height 31
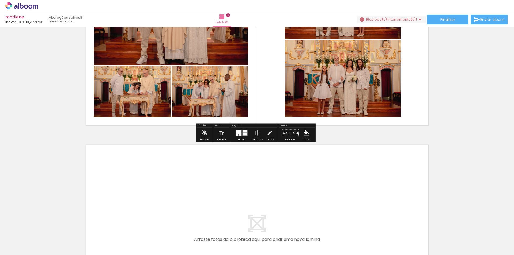
scroll to position [1449, 0]
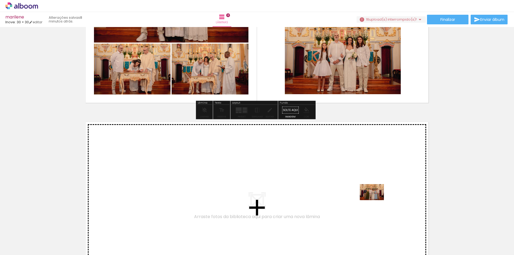
drag, startPoint x: 383, startPoint y: 236, endPoint x: 376, endPoint y: 200, distance: 36.3
click at [376, 200] on quentale-workspace at bounding box center [257, 127] width 514 height 255
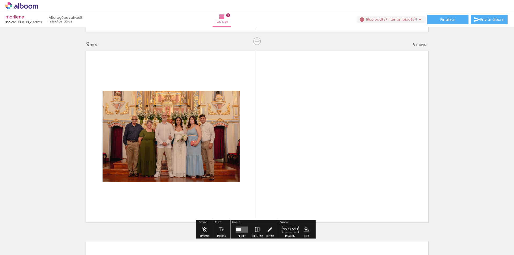
scroll to position [1533, 0]
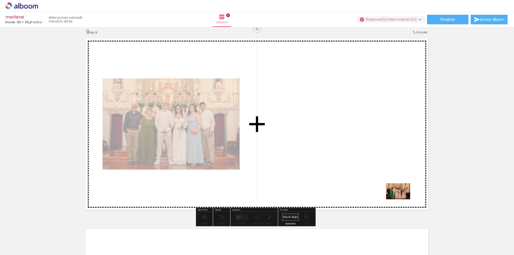
drag, startPoint x: 415, startPoint y: 238, endPoint x: 398, endPoint y: 191, distance: 50.0
click at [398, 191] on quentale-workspace at bounding box center [257, 127] width 514 height 255
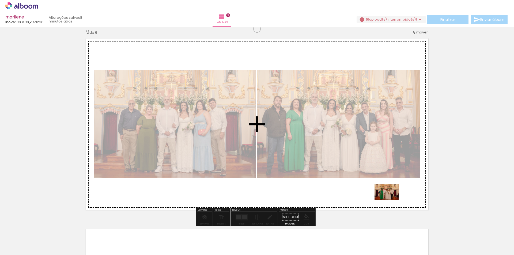
drag, startPoint x: 447, startPoint y: 241, endPoint x: 391, endPoint y: 200, distance: 68.9
click at [391, 200] on quentale-workspace at bounding box center [257, 127] width 514 height 255
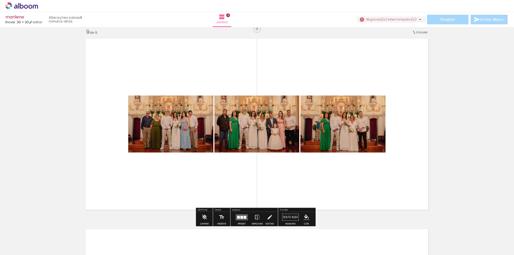
scroll to position [0, 1094]
drag, startPoint x: 291, startPoint y: 238, endPoint x: 292, endPoint y: 210, distance: 29.0
click at [292, 210] on quentale-workspace at bounding box center [257, 127] width 514 height 255
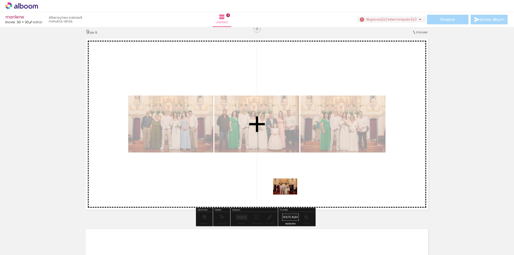
drag, startPoint x: 286, startPoint y: 241, endPoint x: 289, endPoint y: 195, distance: 46.2
click at [289, 195] on quentale-workspace at bounding box center [257, 127] width 514 height 255
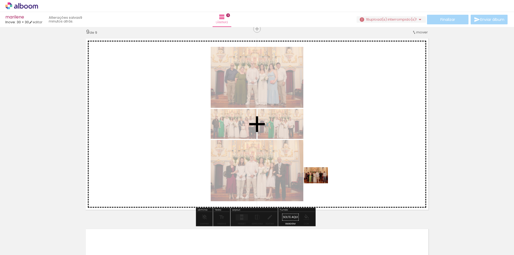
drag, startPoint x: 303, startPoint y: 235, endPoint x: 320, endPoint y: 184, distance: 54.6
click at [320, 184] on quentale-workspace at bounding box center [257, 127] width 514 height 255
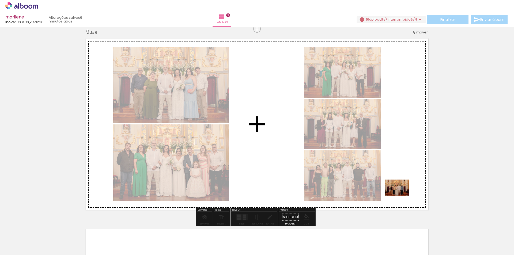
drag, startPoint x: 368, startPoint y: 240, endPoint x: 402, endPoint y: 196, distance: 55.7
click at [402, 196] on quentale-workspace at bounding box center [257, 127] width 514 height 255
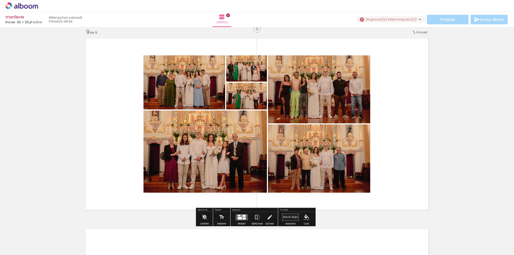
click at [244, 216] on div at bounding box center [244, 216] width 3 height 2
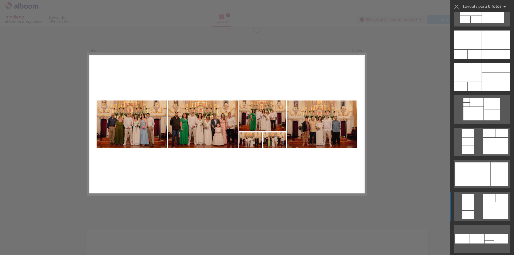
scroll to position [375, 0]
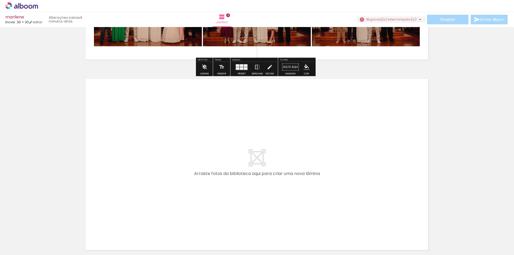
scroll to position [1694, 0]
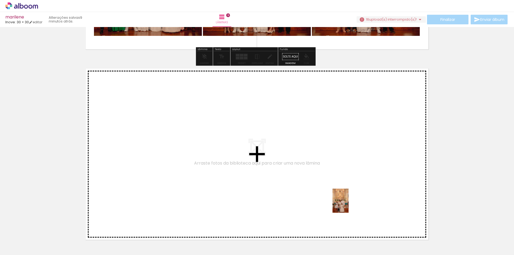
drag, startPoint x: 347, startPoint y: 242, endPoint x: 349, endPoint y: 205, distance: 37.0
click at [349, 205] on quentale-workspace at bounding box center [257, 127] width 514 height 255
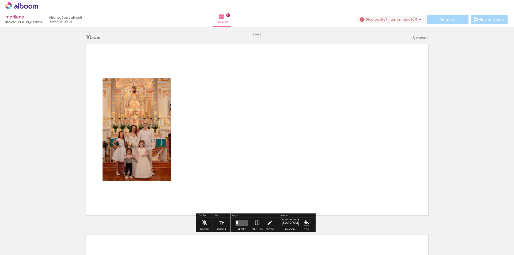
scroll to position [1724, 0]
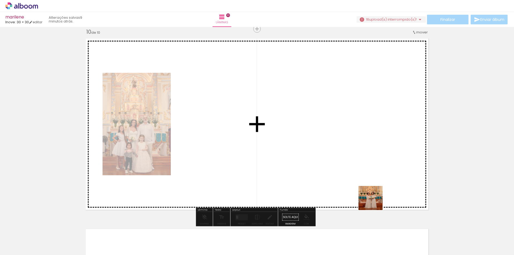
drag, startPoint x: 393, startPoint y: 219, endPoint x: 357, endPoint y: 187, distance: 47.8
click at [357, 187] on quentale-workspace at bounding box center [257, 127] width 514 height 255
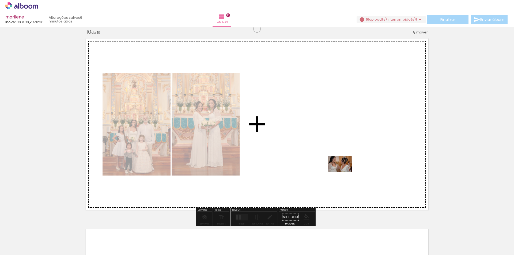
drag, startPoint x: 427, startPoint y: 232, endPoint x: 344, endPoint y: 172, distance: 102.2
click at [344, 172] on quentale-workspace at bounding box center [257, 127] width 514 height 255
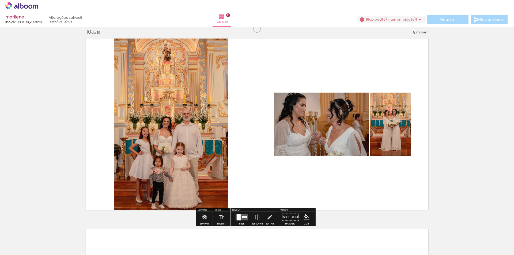
scroll to position [0, 1272]
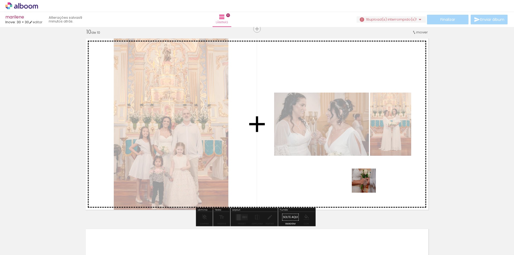
drag, startPoint x: 493, startPoint y: 240, endPoint x: 358, endPoint y: 181, distance: 146.7
click at [358, 181] on quentale-workspace at bounding box center [257, 127] width 514 height 255
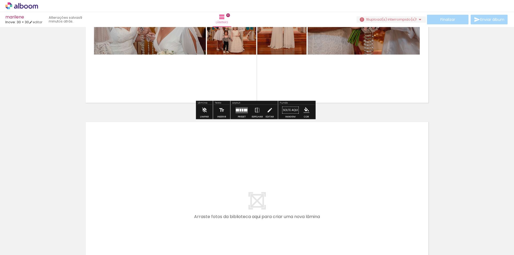
scroll to position [1884, 0]
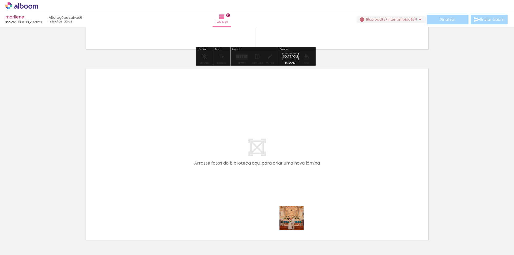
drag, startPoint x: 290, startPoint y: 237, endPoint x: 306, endPoint y: 196, distance: 43.5
click at [306, 196] on quentale-workspace at bounding box center [257, 127] width 514 height 255
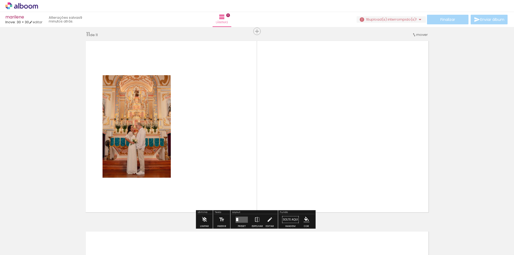
scroll to position [1915, 0]
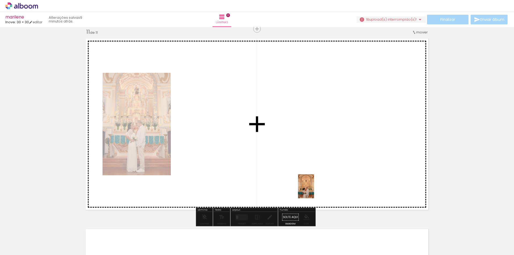
drag, startPoint x: 312, startPoint y: 232, endPoint x: 314, endPoint y: 190, distance: 41.6
click at [314, 190] on quentale-workspace at bounding box center [257, 127] width 514 height 255
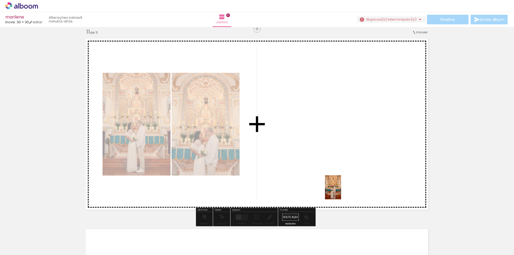
drag, startPoint x: 343, startPoint y: 233, endPoint x: 341, endPoint y: 192, distance: 41.0
click at [341, 192] on quentale-workspace at bounding box center [257, 127] width 514 height 255
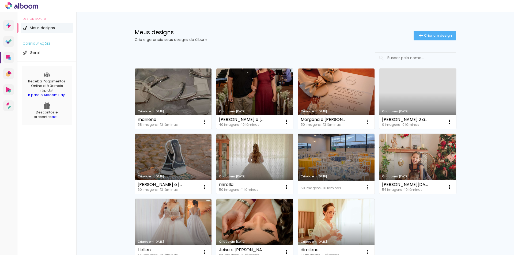
click at [151, 88] on link "Criado em [DATE]" at bounding box center [173, 99] width 77 height 61
click at [0, 0] on neon-animated-pages "Confirmar Cancelar" at bounding box center [0, 0] width 0 height 0
click at [203, 97] on link "Criado em [DATE]" at bounding box center [173, 99] width 77 height 61
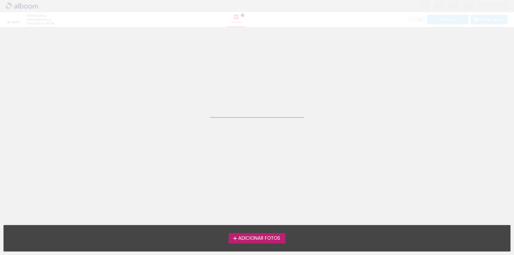
click at [203, 97] on neon-animated-pages "Confirmar Cancelar" at bounding box center [257, 141] width 514 height 228
